Goal: Information Seeking & Learning: Learn about a topic

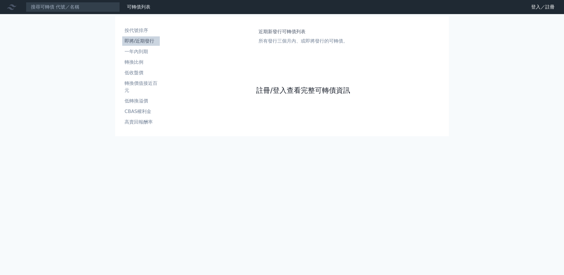
click at [277, 95] on link "註冊/登入查看完整可轉債資訊" at bounding box center [303, 90] width 94 height 9
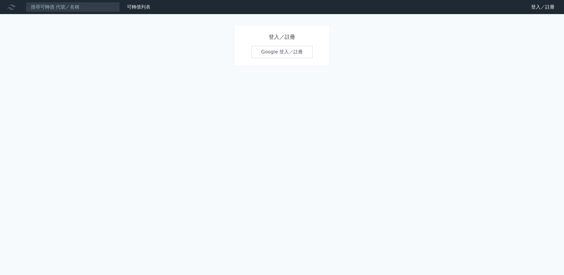
click at [286, 44] on div "登入／註冊 Google 登入／註冊" at bounding box center [282, 45] width 94 height 39
click at [287, 52] on link "Google 登入／註冊" at bounding box center [281, 52] width 61 height 12
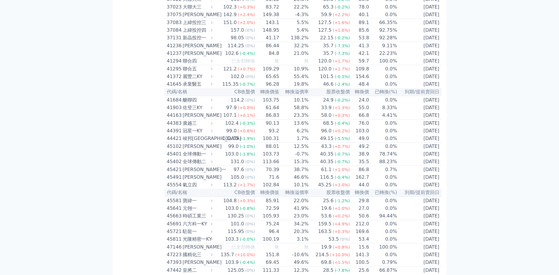
scroll to position [1532, 0]
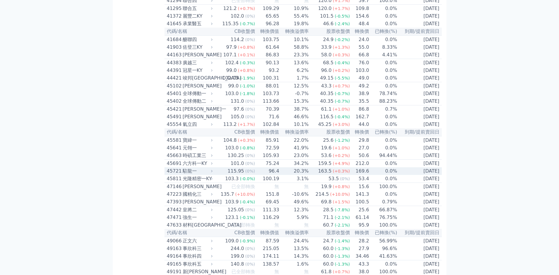
click at [183, 168] on div "駐龍一" at bounding box center [197, 171] width 29 height 7
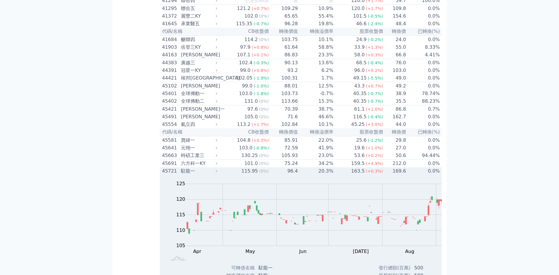
scroll to position [1649, 0]
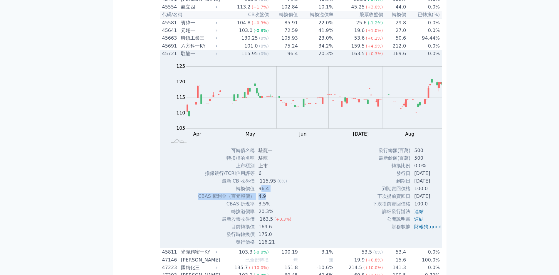
drag, startPoint x: 202, startPoint y: 173, endPoint x: 209, endPoint y: 176, distance: 7.8
click at [209, 176] on tbody "可轉債名稱 駐龍一 轉換標的名稱 駐龍 上市櫃別 上市 擔保銀行/TCRI信用評等 6 最新 CB 收盤價 115.95 (0%) 96.4 4.9" at bounding box center [247, 196] width 98 height 99
click at [255, 193] on td "4.9" at bounding box center [275, 197] width 41 height 8
drag, startPoint x: 210, startPoint y: 178, endPoint x: 202, endPoint y: 179, distance: 8.3
click at [255, 193] on td "4.9" at bounding box center [275, 197] width 41 height 8
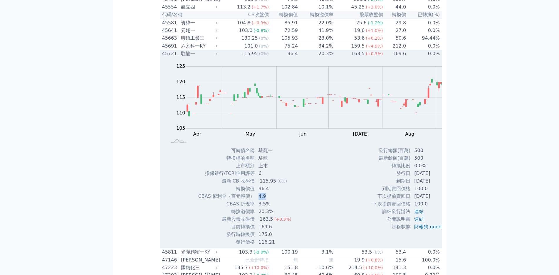
click at [255, 193] on td "4.9" at bounding box center [275, 197] width 41 height 8
drag, startPoint x: 205, startPoint y: 167, endPoint x: 207, endPoint y: 173, distance: 6.9
click at [207, 173] on tbody "可轉債名稱 駐龍一 轉換標的名稱 駐龍 上市櫃別 上市 擔保銀行/TCRI信用評等 6 最新 CB 收盤價 115.95 (0%) 96.4 4.9" at bounding box center [247, 196] width 98 height 99
click at [255, 177] on td "115.95 (0%)" at bounding box center [275, 181] width 41 height 8
click at [162, 50] on div "45721 駐龍一" at bounding box center [188, 53] width 52 height 7
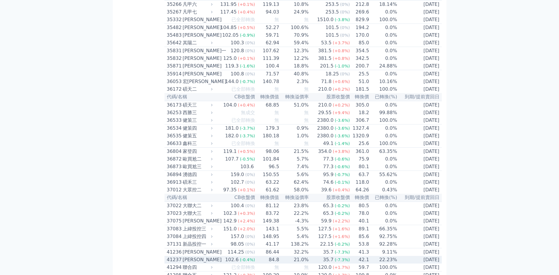
scroll to position [1209, 0]
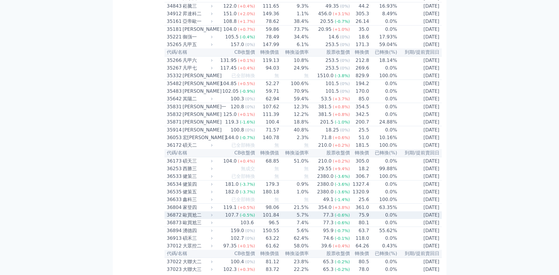
drag, startPoint x: 145, startPoint y: 220, endPoint x: 150, endPoint y: 219, distance: 5.4
click at [183, 219] on div "歐買尬二" at bounding box center [197, 215] width 29 height 7
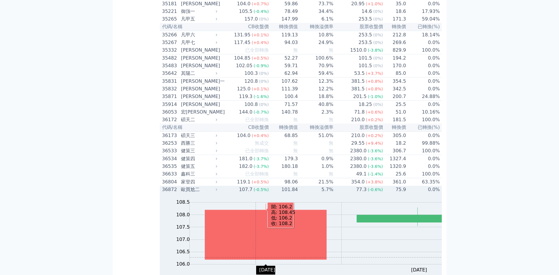
scroll to position [1268, 0]
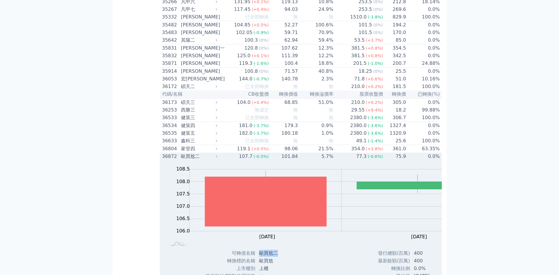
drag, startPoint x: 203, startPoint y: 257, endPoint x: 221, endPoint y: 256, distance: 18.5
click at [255, 256] on td "歐買尬二" at bounding box center [274, 254] width 39 height 8
copy td "歐買尬二"
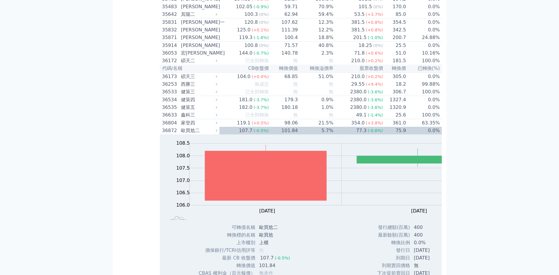
scroll to position [1356, 0]
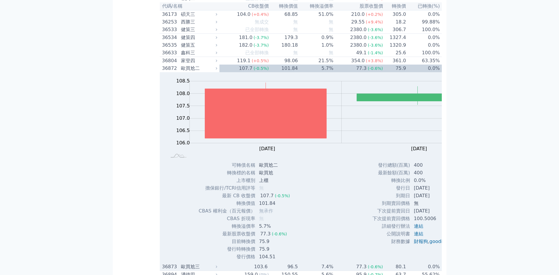
click at [181, 263] on div "歐買尬三" at bounding box center [198, 266] width 35 height 7
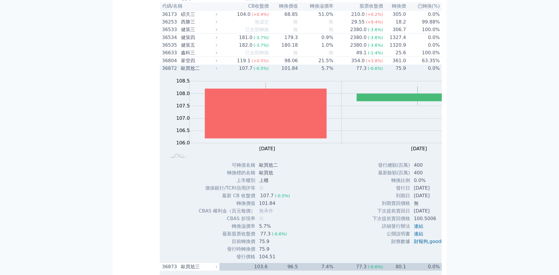
scroll to position [1473, 0]
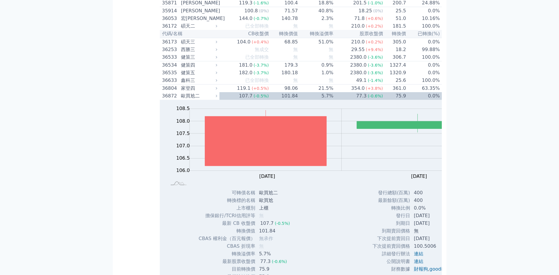
scroll to position [1327, 0]
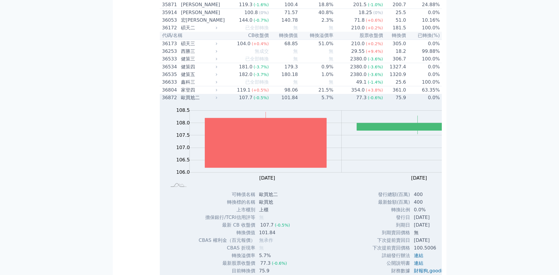
click at [181, 101] on div "歐買尬二" at bounding box center [198, 97] width 35 height 7
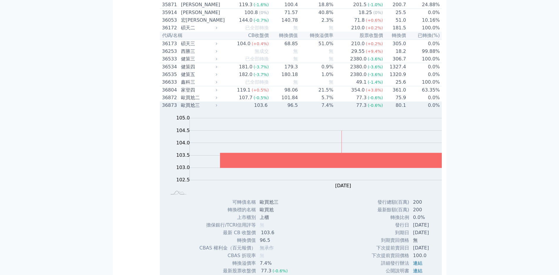
click at [181, 107] on div "歐買尬三" at bounding box center [198, 105] width 35 height 7
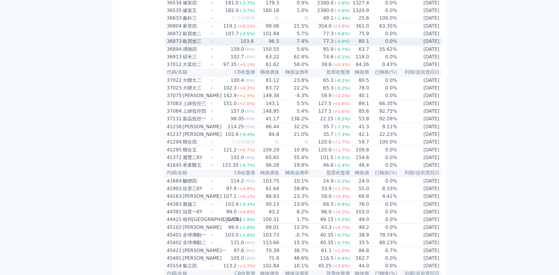
scroll to position [1415, 0]
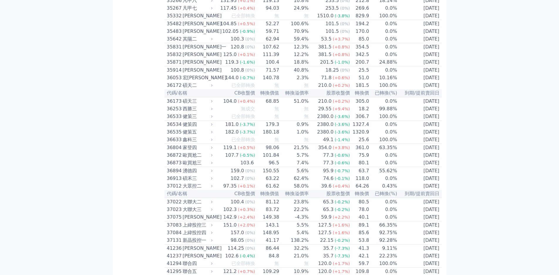
scroll to position [1268, 0]
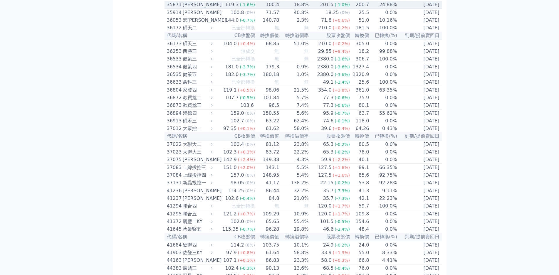
click at [183, 8] on div "[PERSON_NAME]" at bounding box center [197, 4] width 29 height 7
